Goal: Task Accomplishment & Management: Use online tool/utility

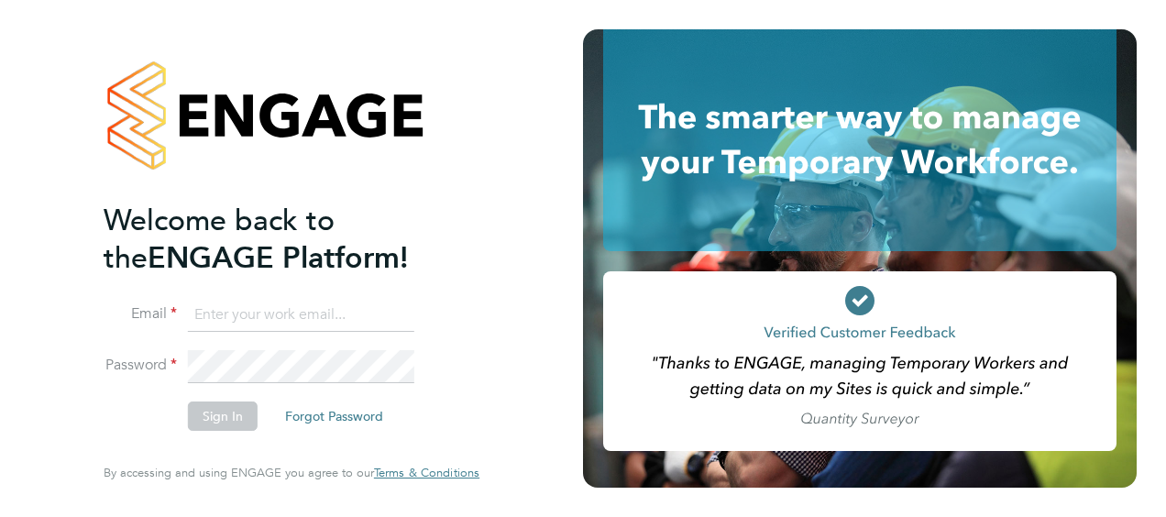
type input "connor.pattenden@vistry.co.uk"
click at [235, 420] on button "Sign In" at bounding box center [223, 416] width 70 height 29
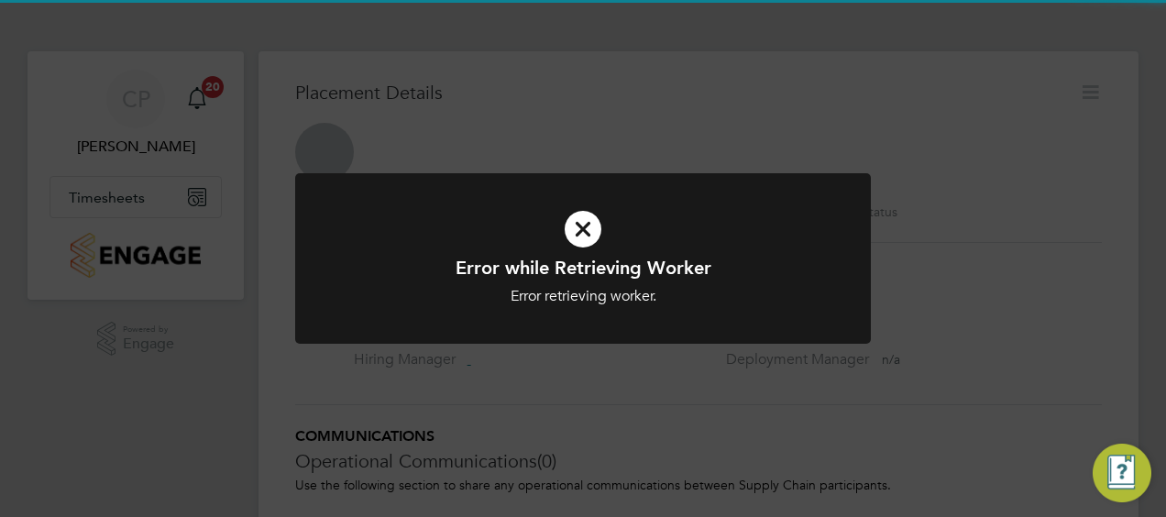
click at [79, 279] on div "Error while Retrieving Worker Error retrieving worker. Cancel Okay" at bounding box center [583, 258] width 1166 height 517
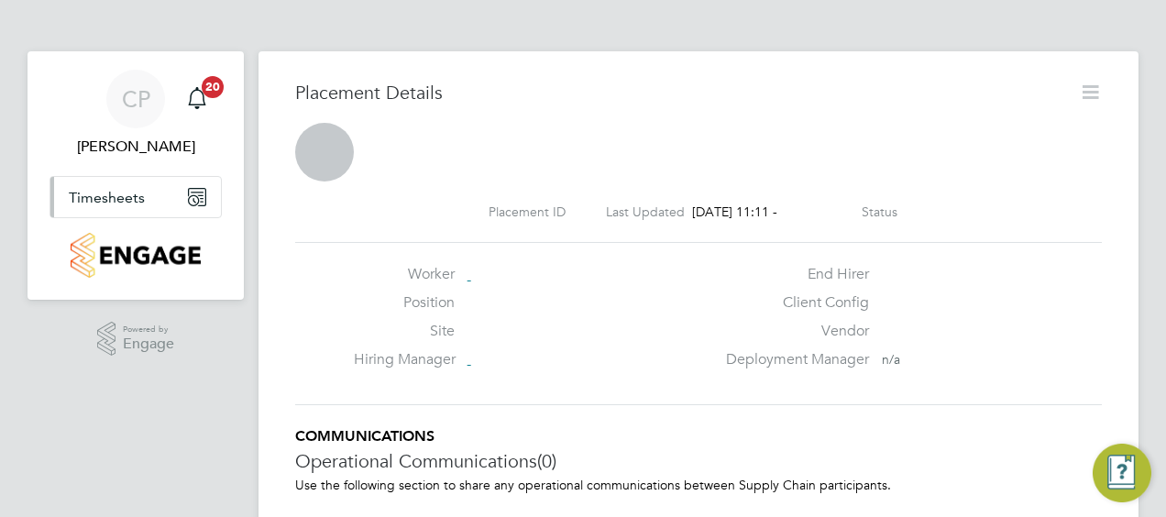
click at [94, 186] on button "Timesheets" at bounding box center [135, 197] width 171 height 40
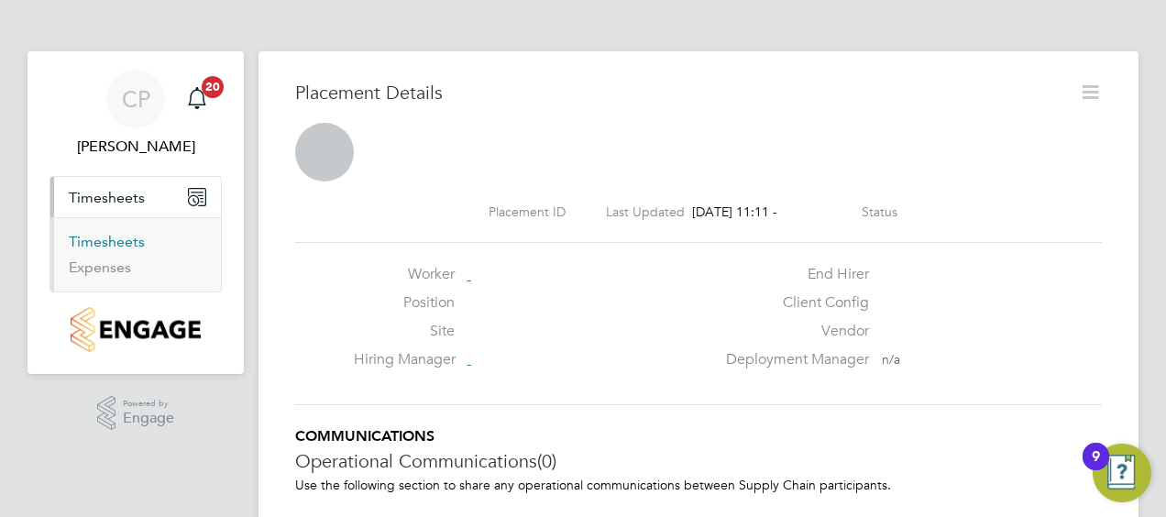
click at [96, 243] on link "Timesheets" at bounding box center [107, 241] width 76 height 17
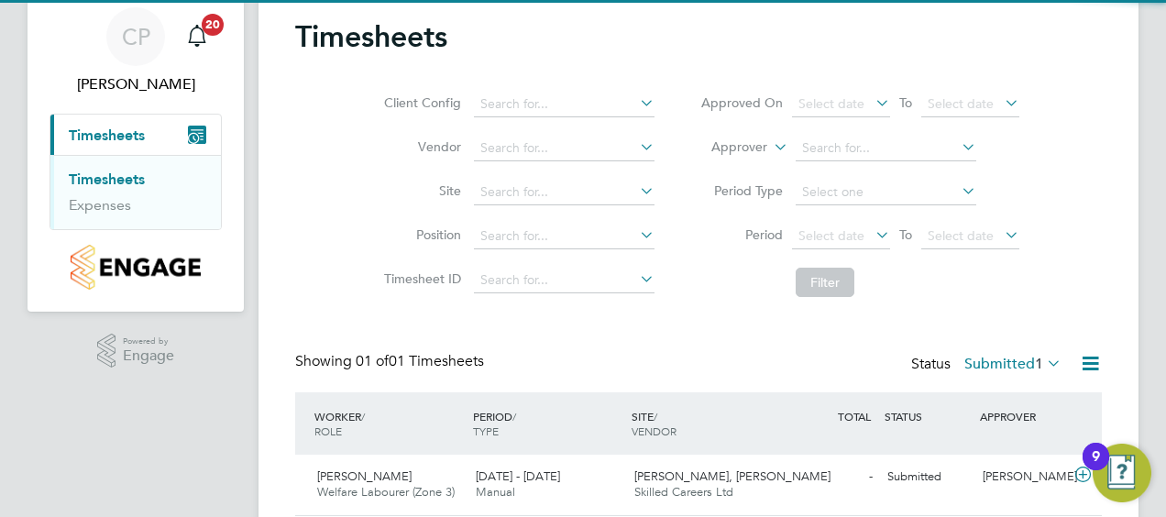
scroll to position [127, 0]
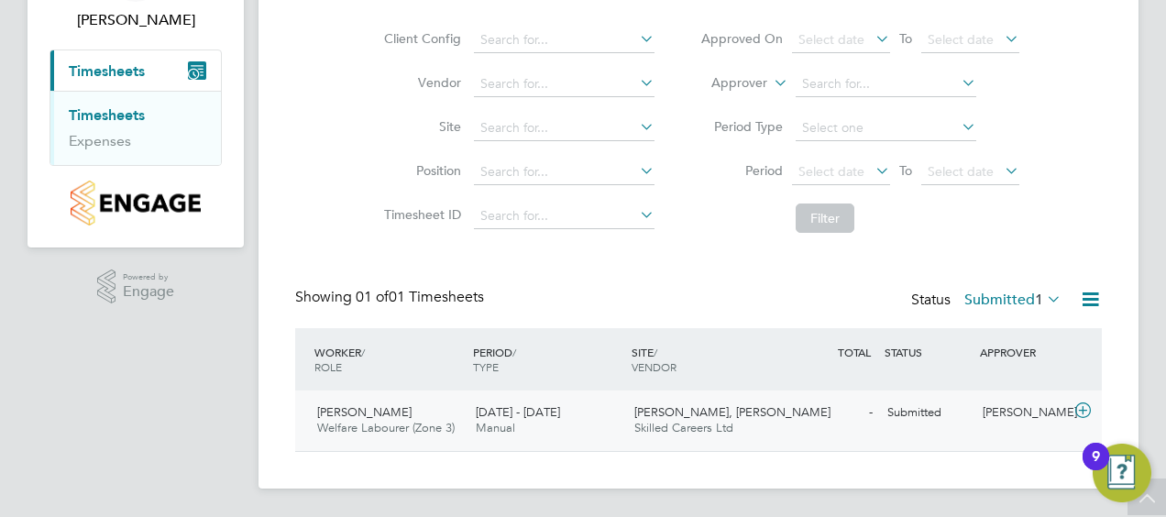
click at [600, 419] on div "[DATE] - [DATE] Manual" at bounding box center [548, 421] width 159 height 46
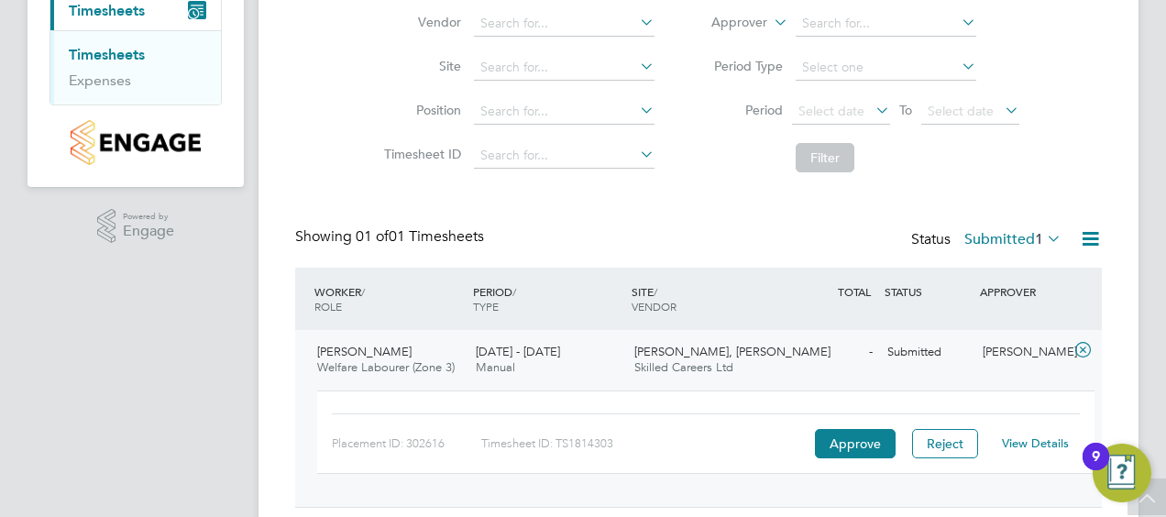
scroll to position [242, 0]
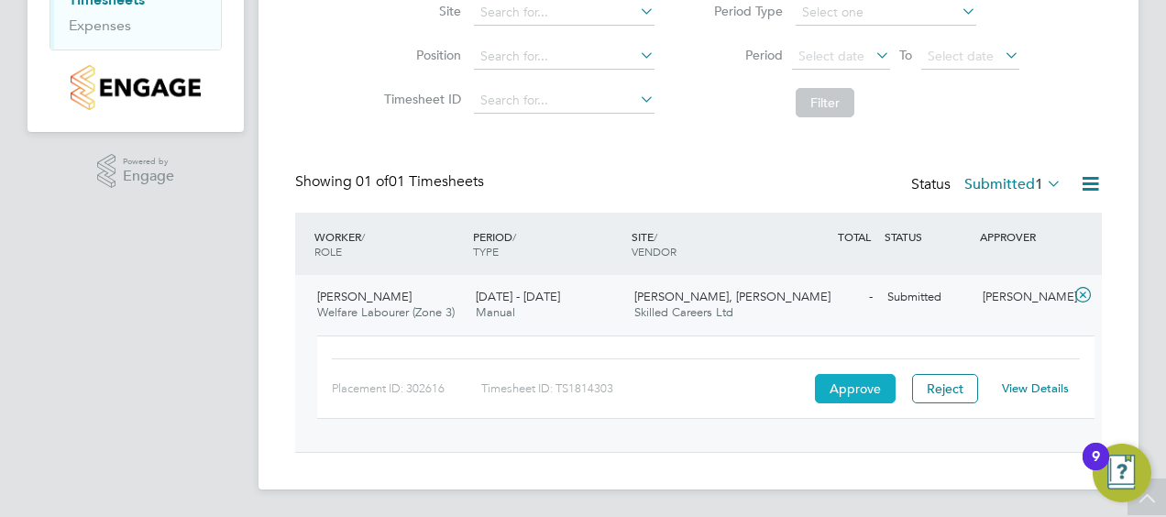
click at [855, 386] on button "Approve" at bounding box center [855, 388] width 81 height 29
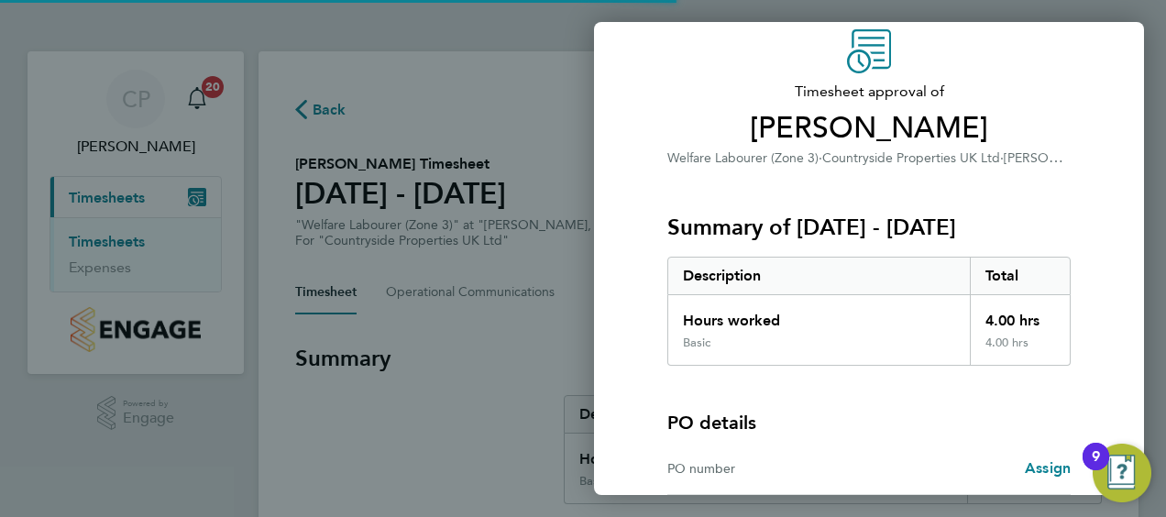
scroll to position [255, 0]
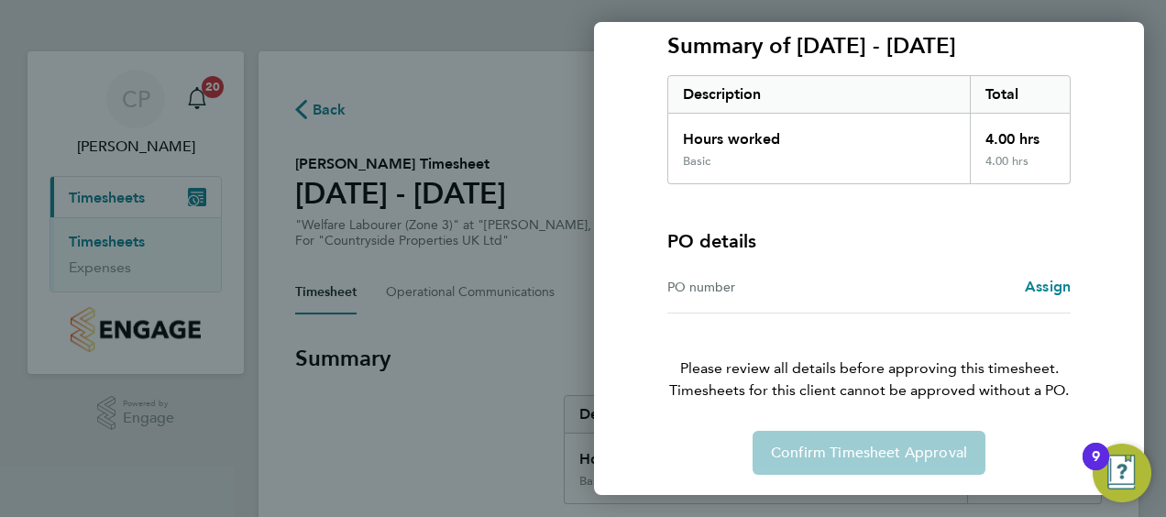
click at [877, 450] on div "Confirm Timesheet Approval" at bounding box center [868, 453] width 447 height 44
click at [738, 287] on div "PO number" at bounding box center [768, 287] width 202 height 22
